Goal: Task Accomplishment & Management: Manage account settings

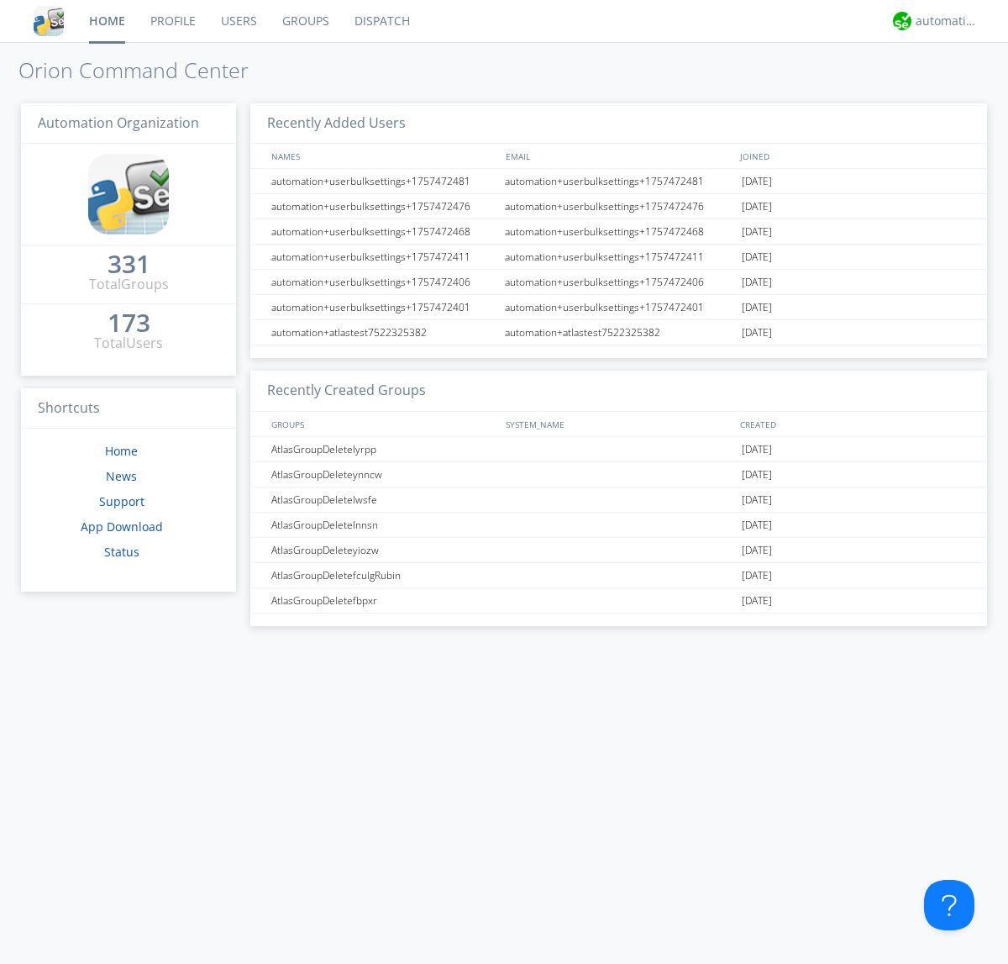
click at [238, 21] on link "Users" at bounding box center [238, 21] width 61 height 42
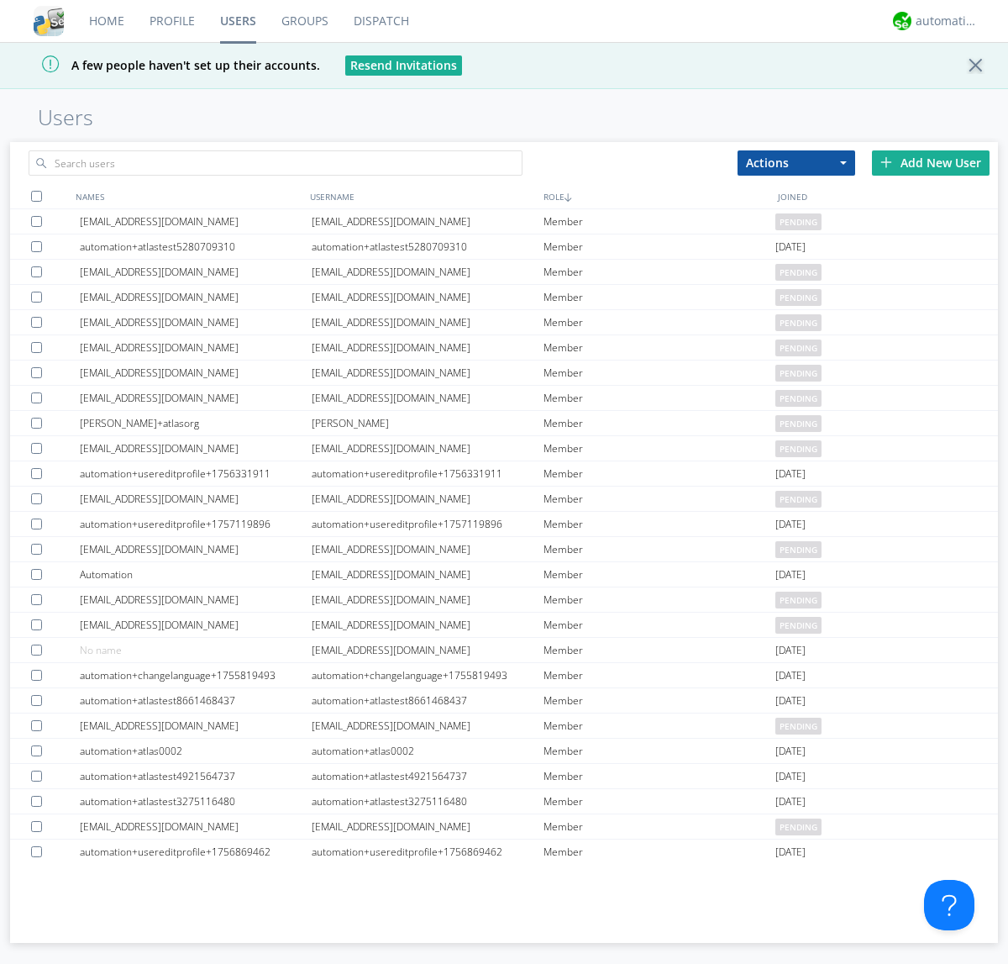
click at [931, 162] on div "Add New User" at bounding box center [931, 162] width 118 height 25
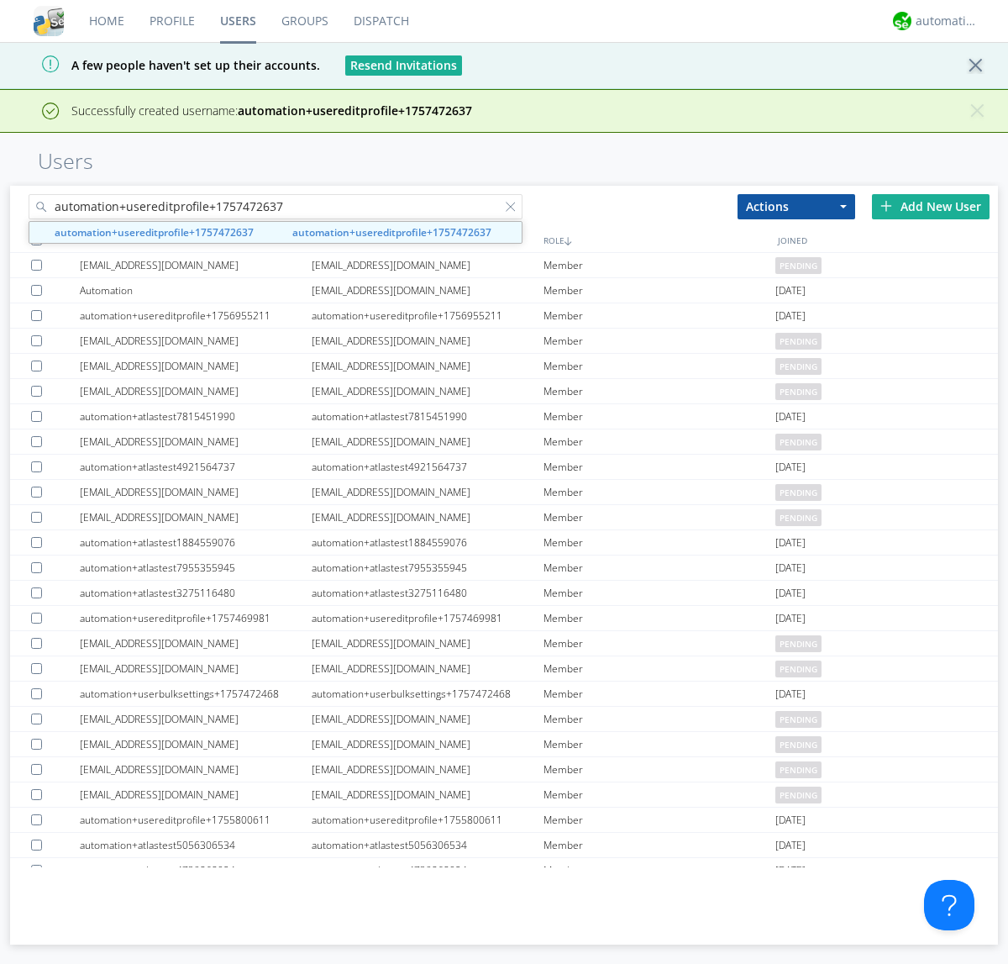
type input "automation+usereditprofile+1757472637"
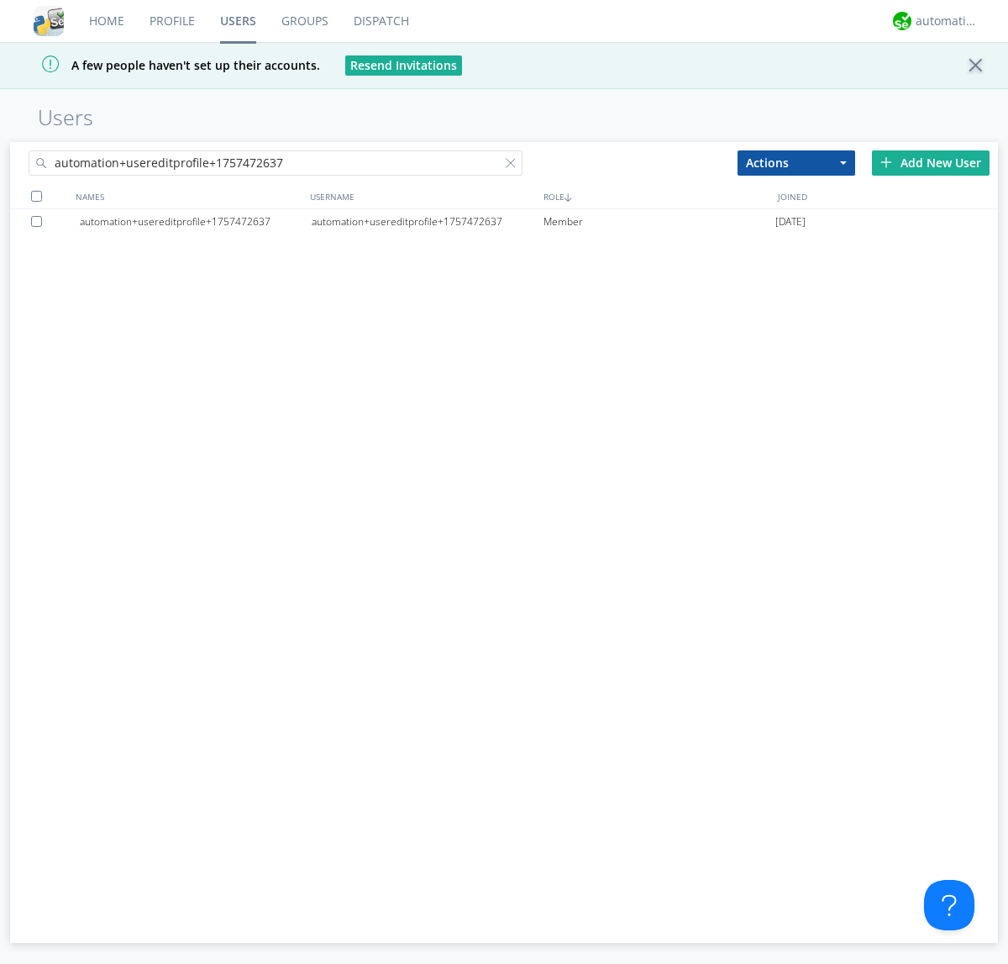
click at [427, 221] on div "automation+usereditprofile+1757472637" at bounding box center [428, 221] width 232 height 25
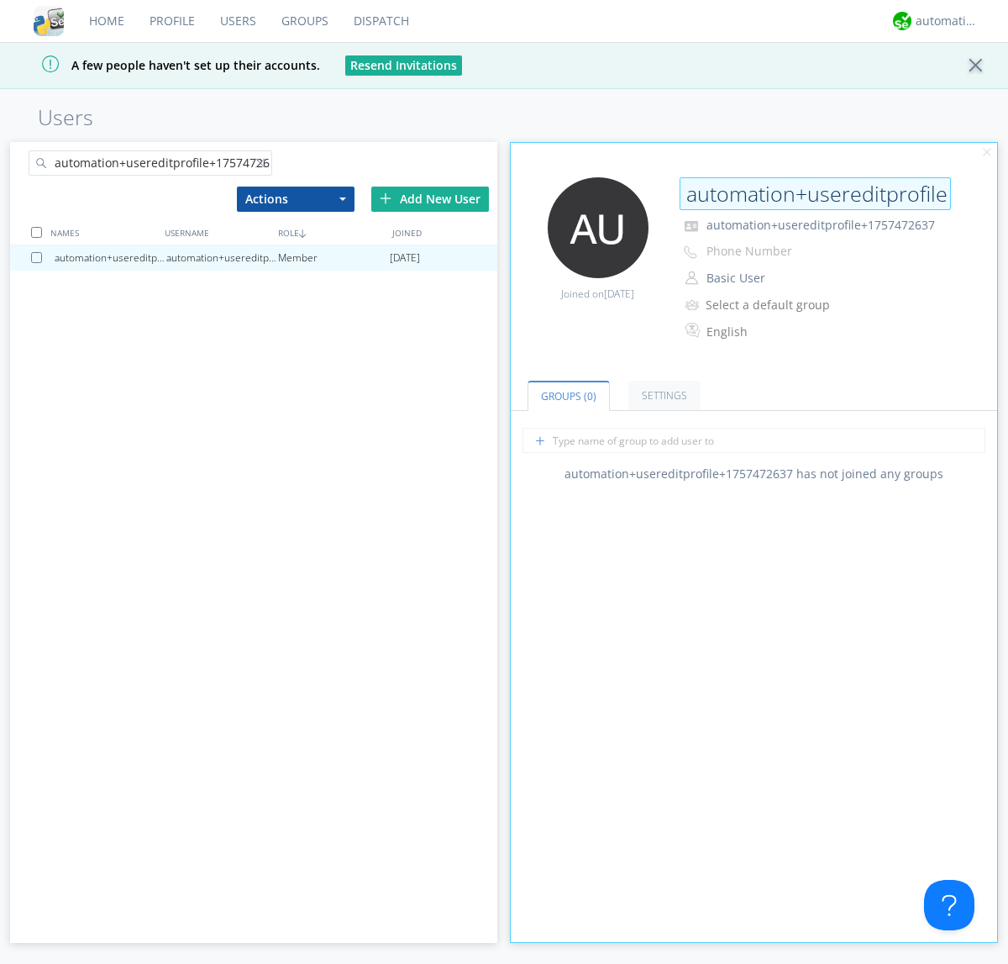
click at [815, 193] on input "automation+usereditprofile+1757472637" at bounding box center [815, 194] width 271 height 34
type input "editedautomation+usereditprofile+1757472637"
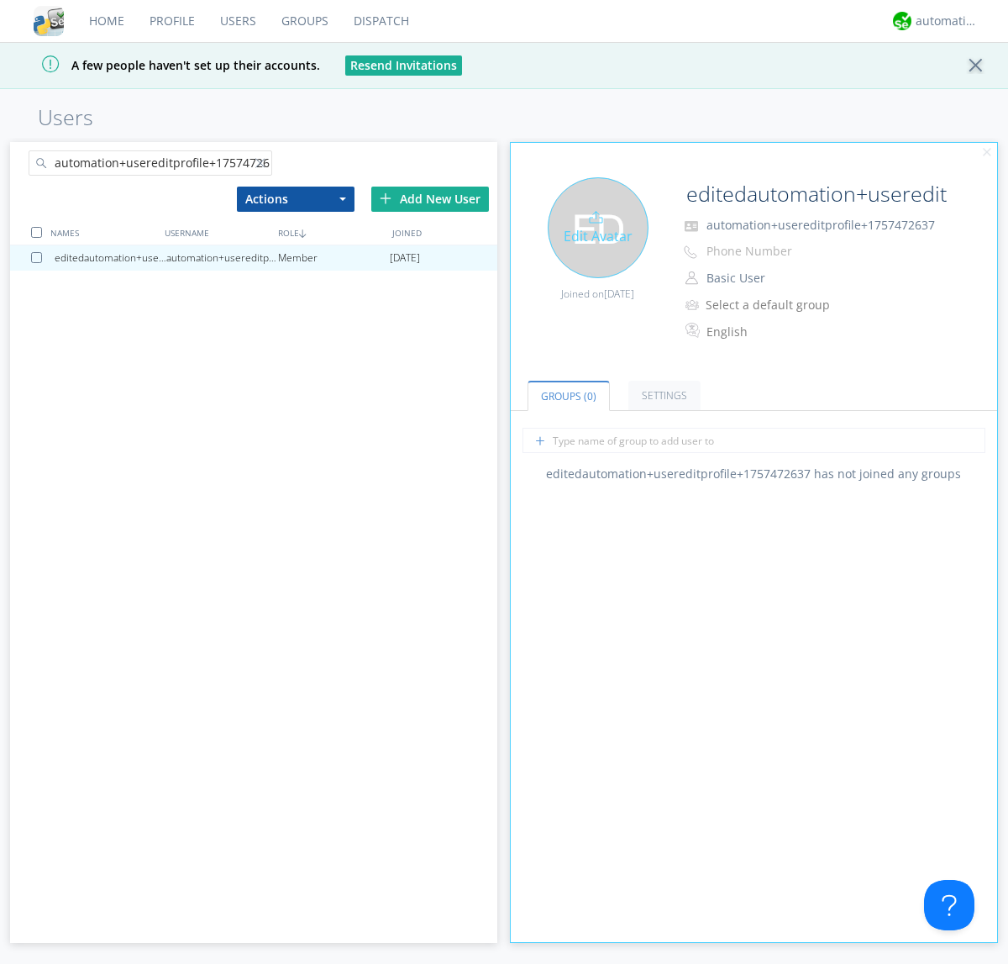
click at [597, 227] on div "Edit Avatar" at bounding box center [598, 227] width 101 height 101
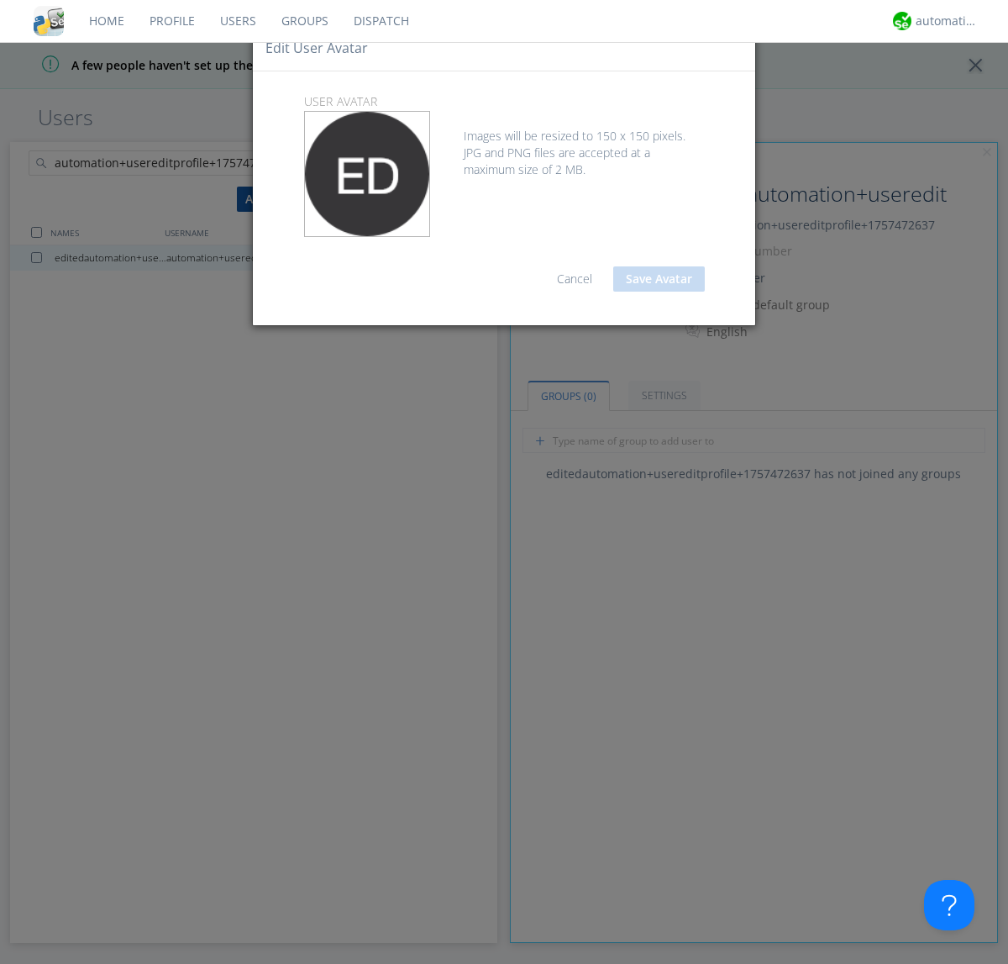
type input "C:\fakepath\[PERSON_NAME].jpeg"
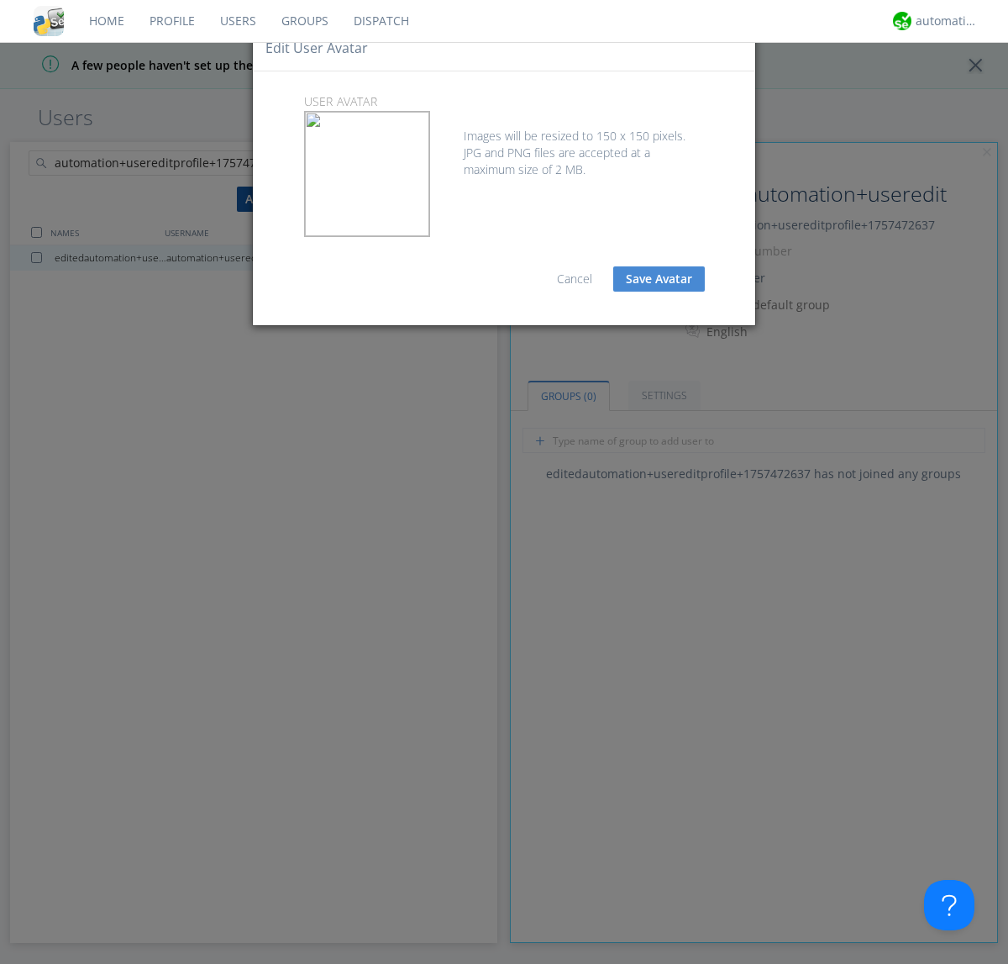
click at [659, 279] on button "Save Avatar" at bounding box center [659, 278] width 92 height 25
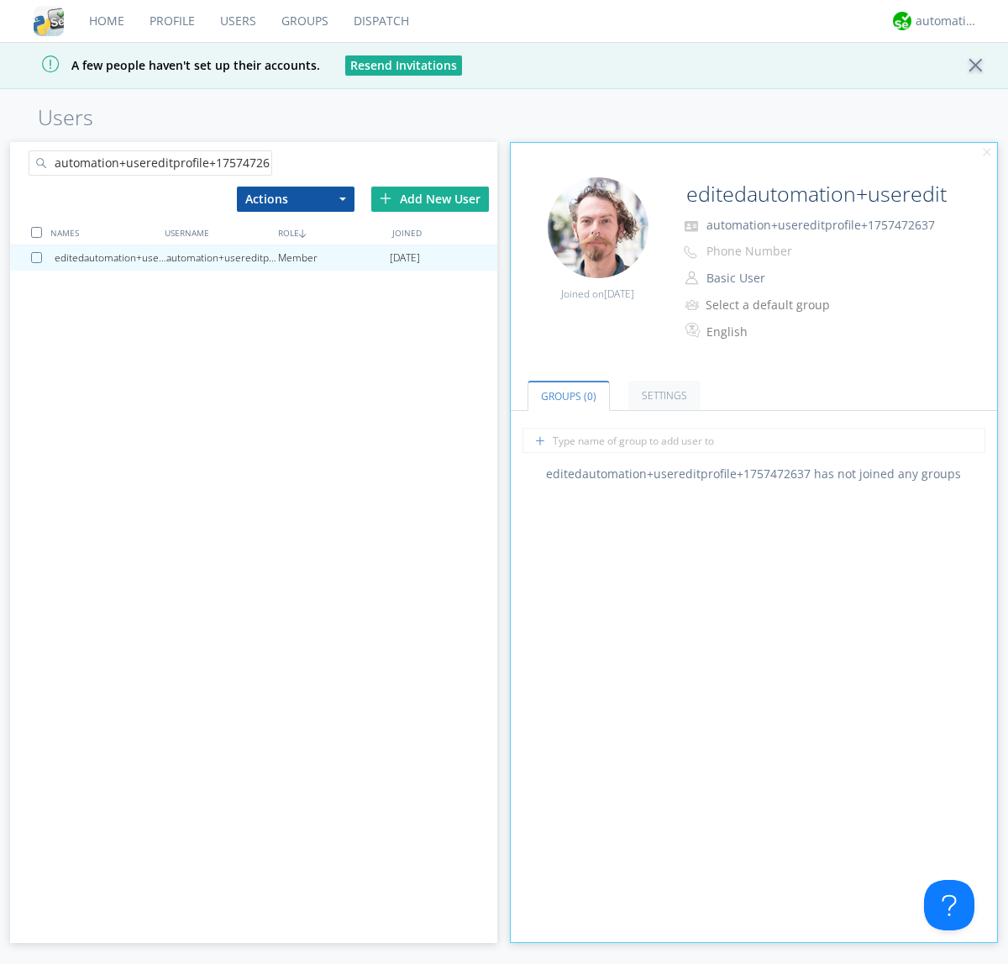
click at [263, 166] on div at bounding box center [263, 166] width 17 height 17
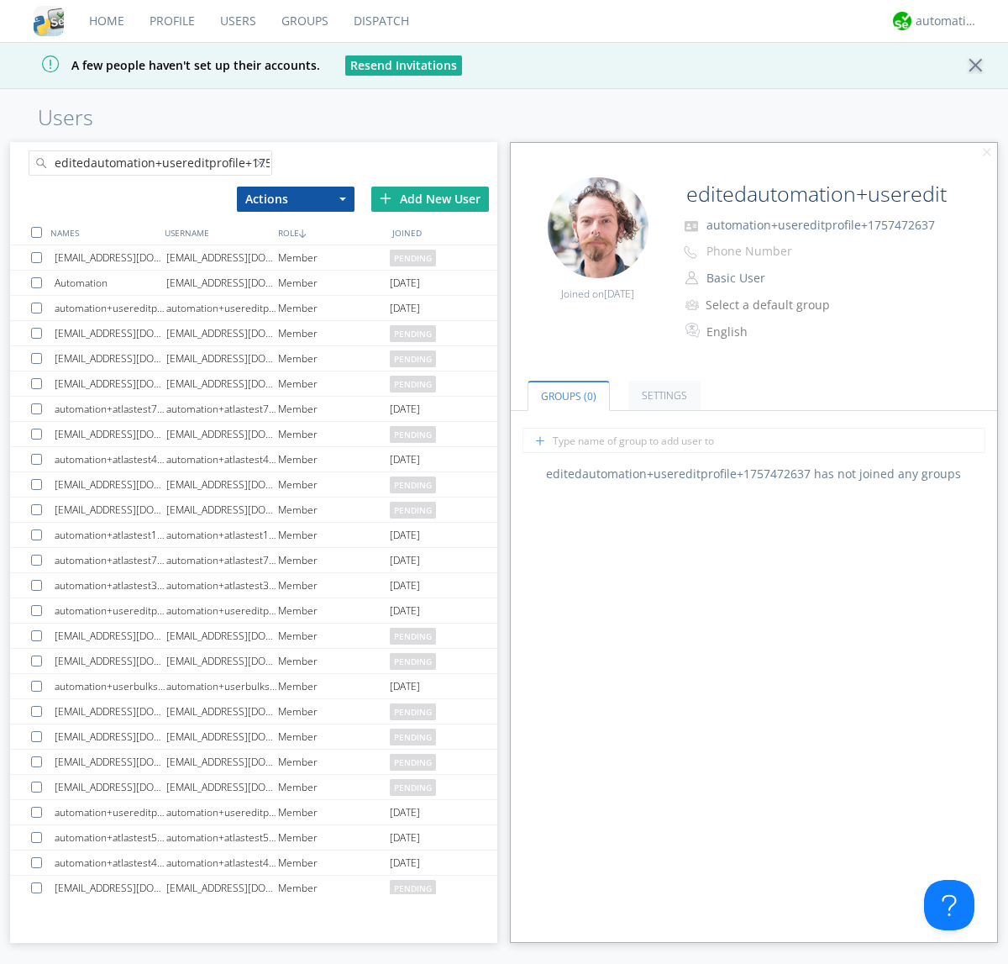
scroll to position [0, 45]
type input "editedautomation+usereditprofile+1757472637"
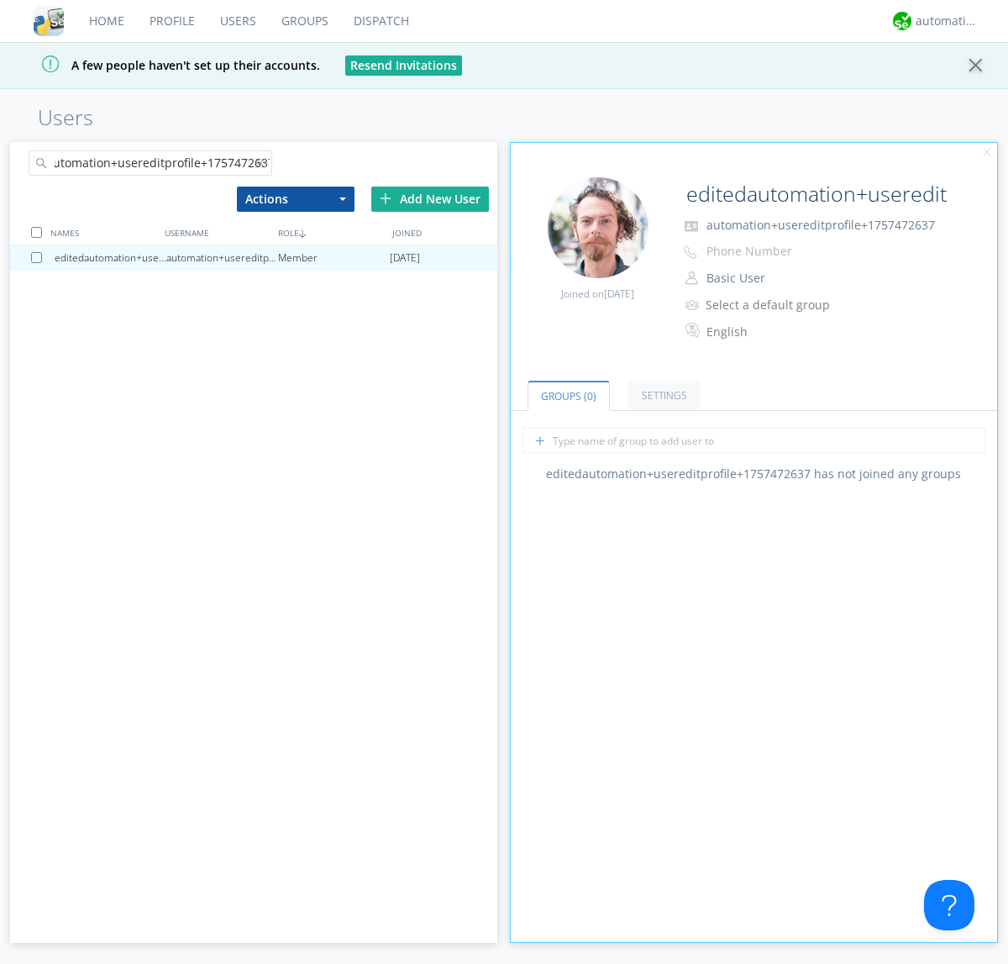
click at [36, 232] on div at bounding box center [36, 232] width 11 height 11
click at [295, 198] on button "Actions" at bounding box center [296, 199] width 118 height 25
click at [0, 0] on link "Delete User" at bounding box center [0, 0] width 0 height 0
